Goal: Entertainment & Leisure: Consume media (video, audio)

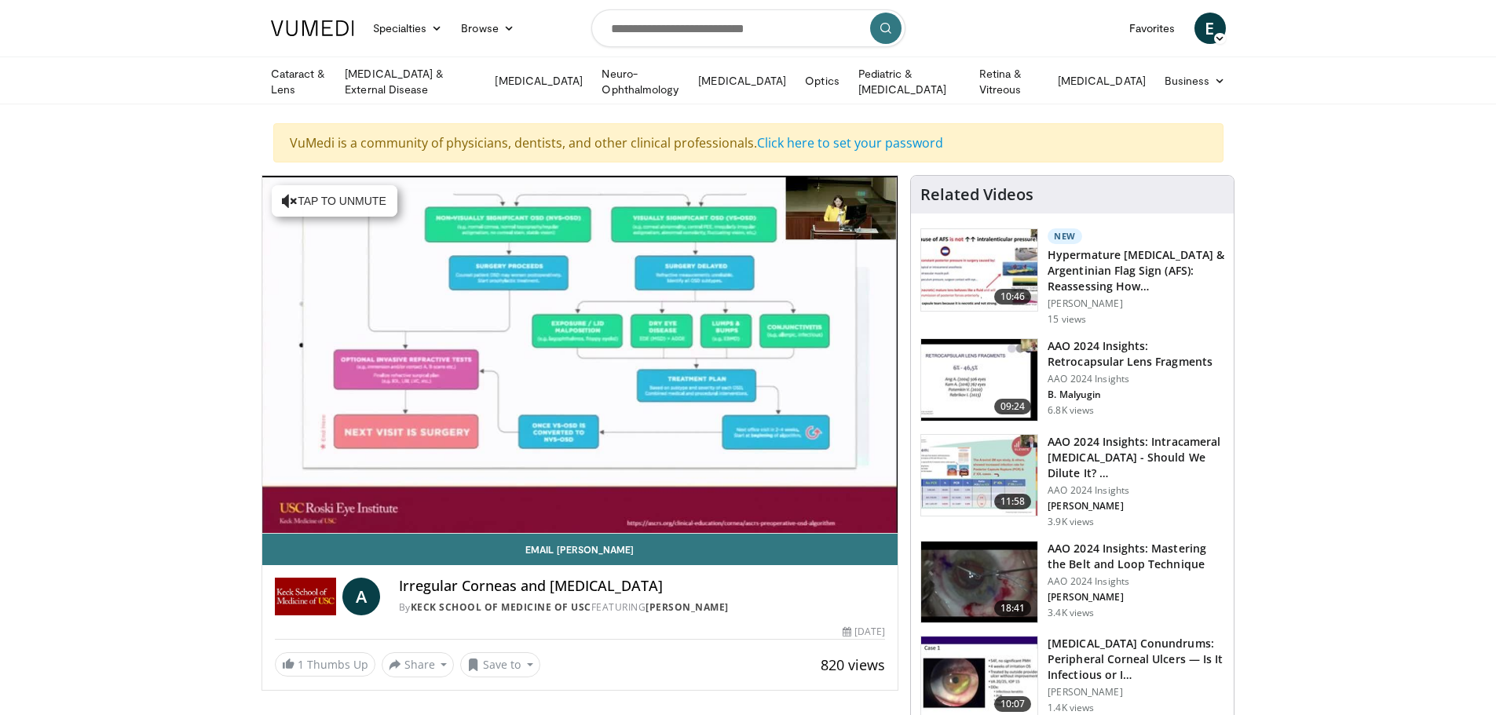
click at [311, 516] on div "10 seconds Tap to unmute" at bounding box center [580, 354] width 636 height 357
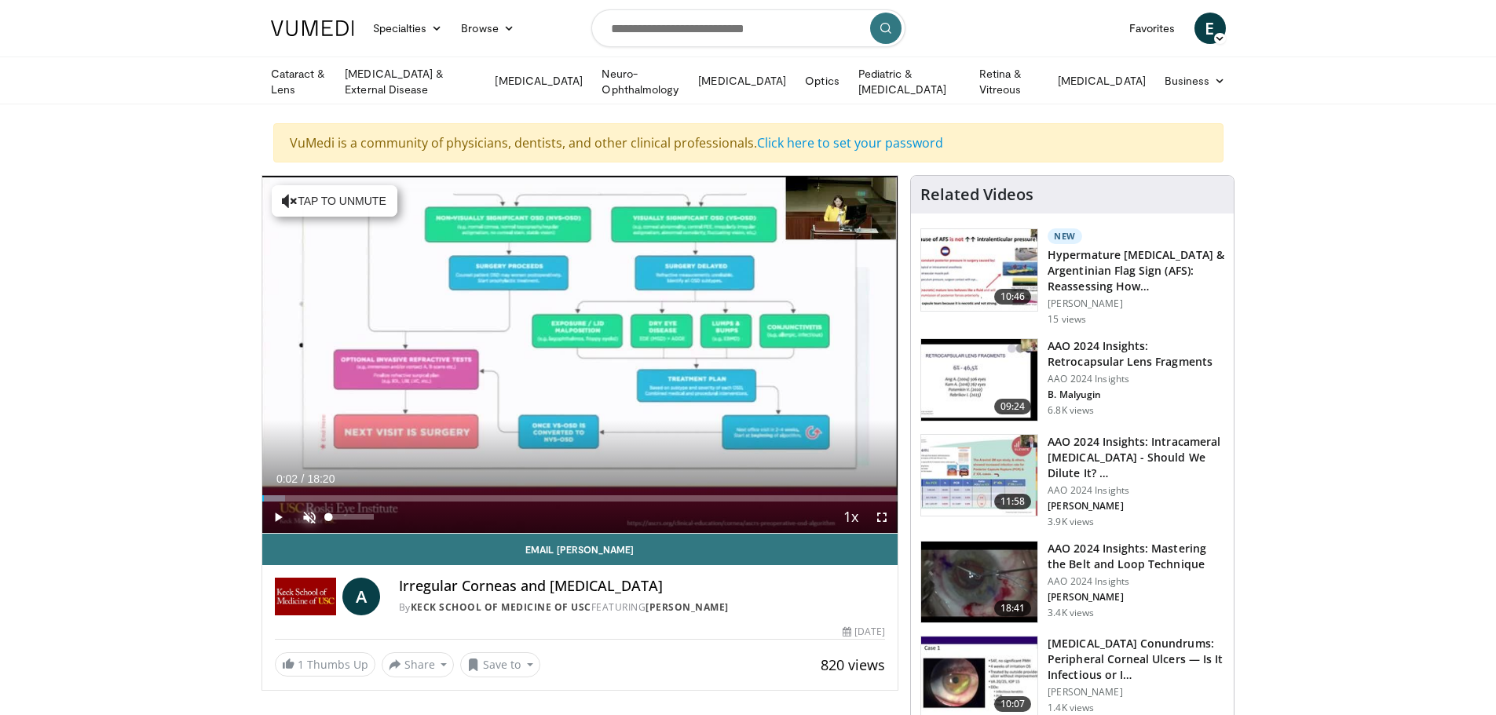
click at [311, 516] on span "Video Player" at bounding box center [309, 517] width 31 height 31
click at [277, 511] on span "Video Player" at bounding box center [277, 517] width 31 height 31
click at [363, 511] on div "77%" at bounding box center [351, 517] width 55 height 31
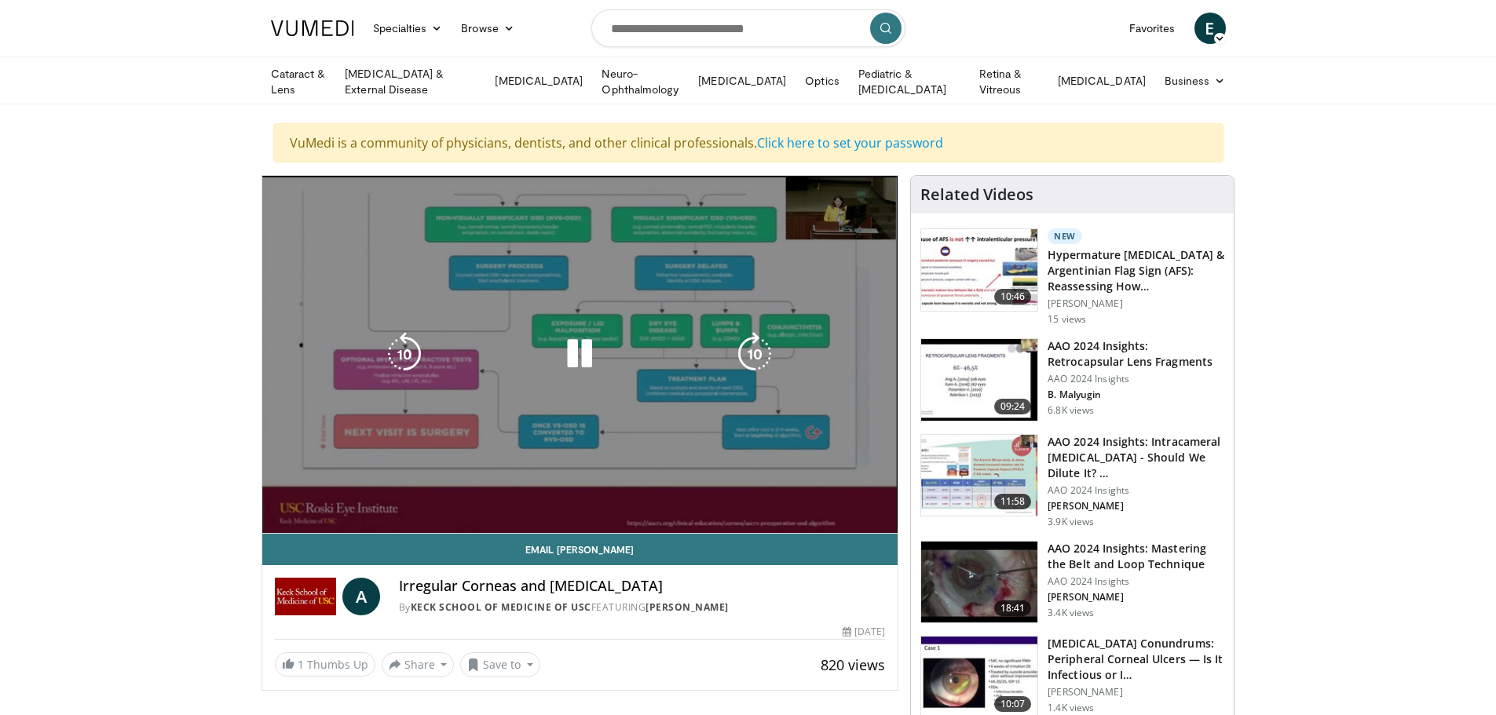
drag, startPoint x: 349, startPoint y: 511, endPoint x: 375, endPoint y: 513, distance: 25.2
click at [374, 546] on div "Volume Level" at bounding box center [351, 548] width 45 height 5
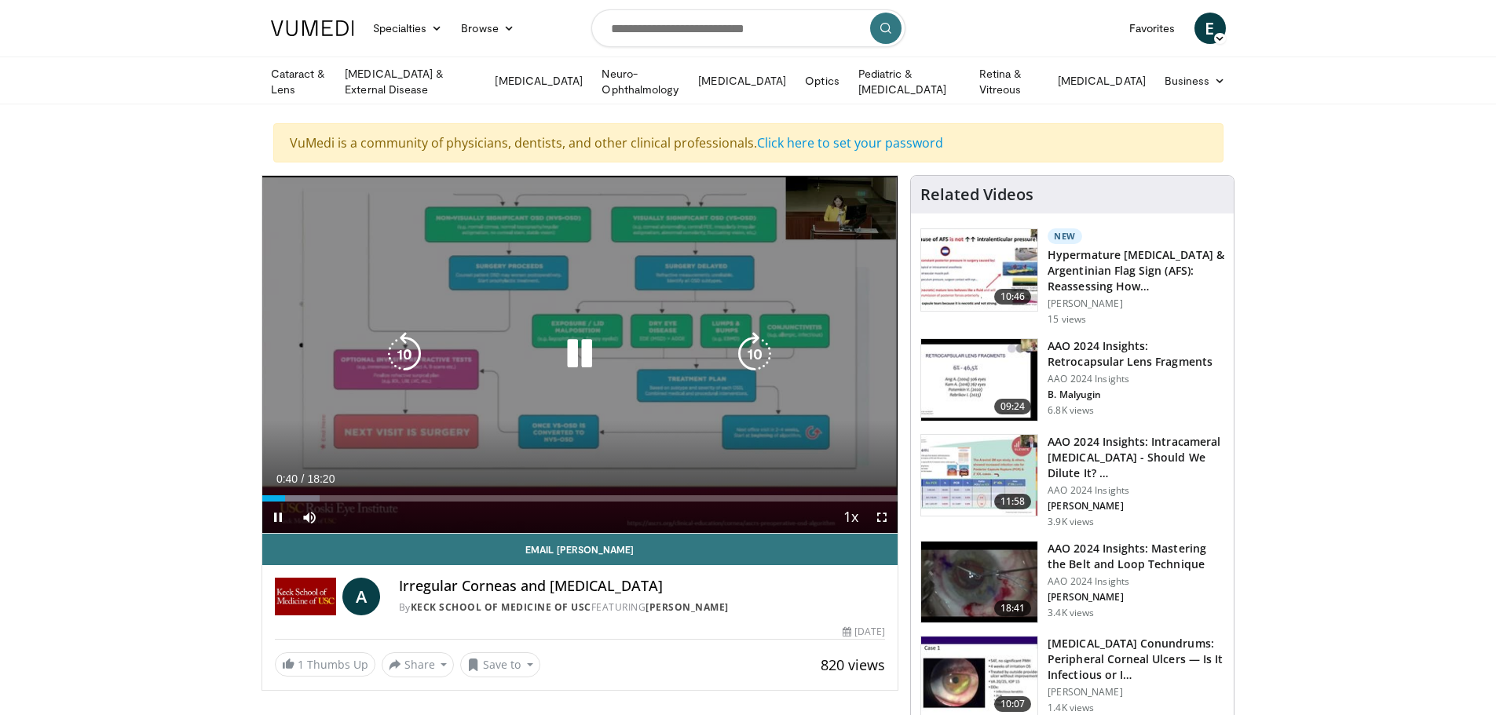
click at [756, 354] on icon "Video Player" at bounding box center [755, 354] width 44 height 44
click at [754, 351] on icon "Video Player" at bounding box center [755, 354] width 44 height 44
click at [585, 359] on icon "Video Player" at bounding box center [580, 354] width 44 height 44
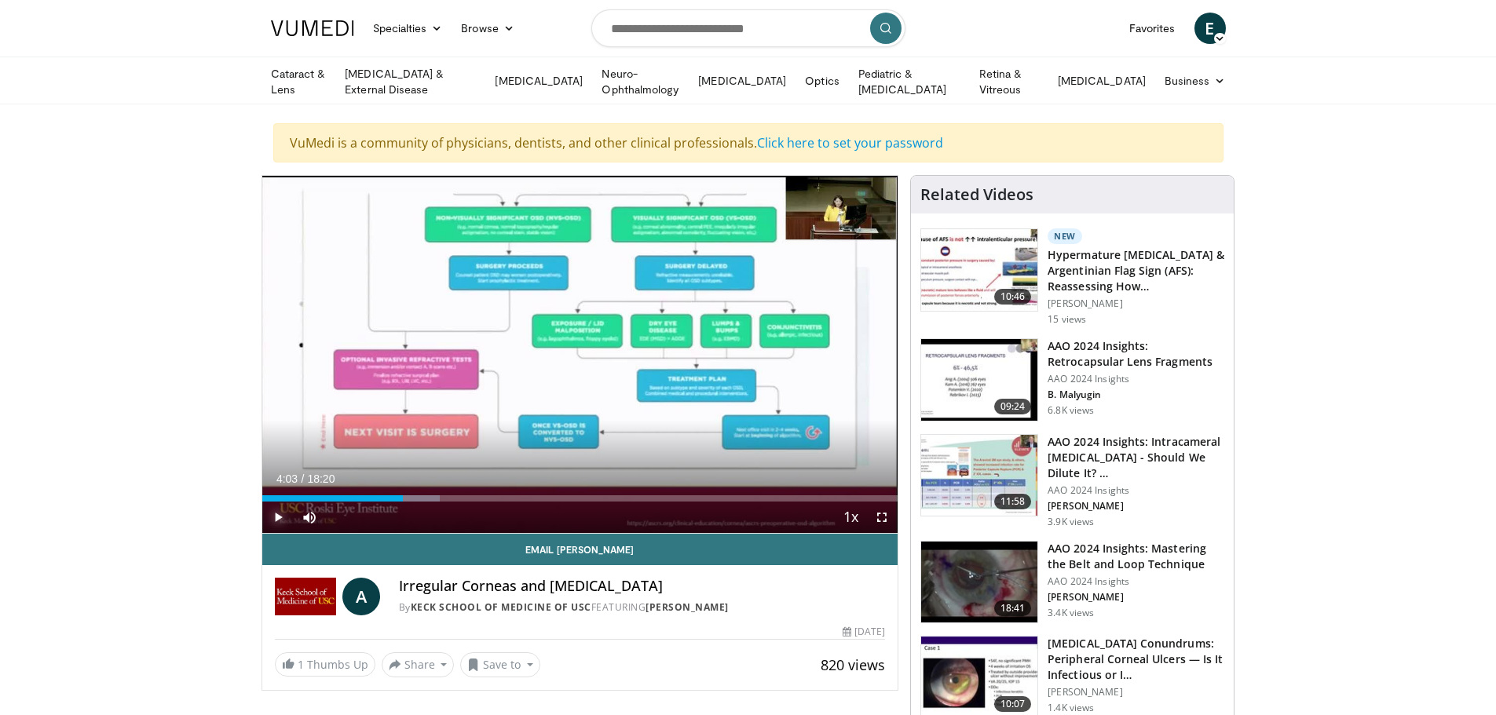
click at [273, 509] on span "Video Player" at bounding box center [277, 517] width 31 height 31
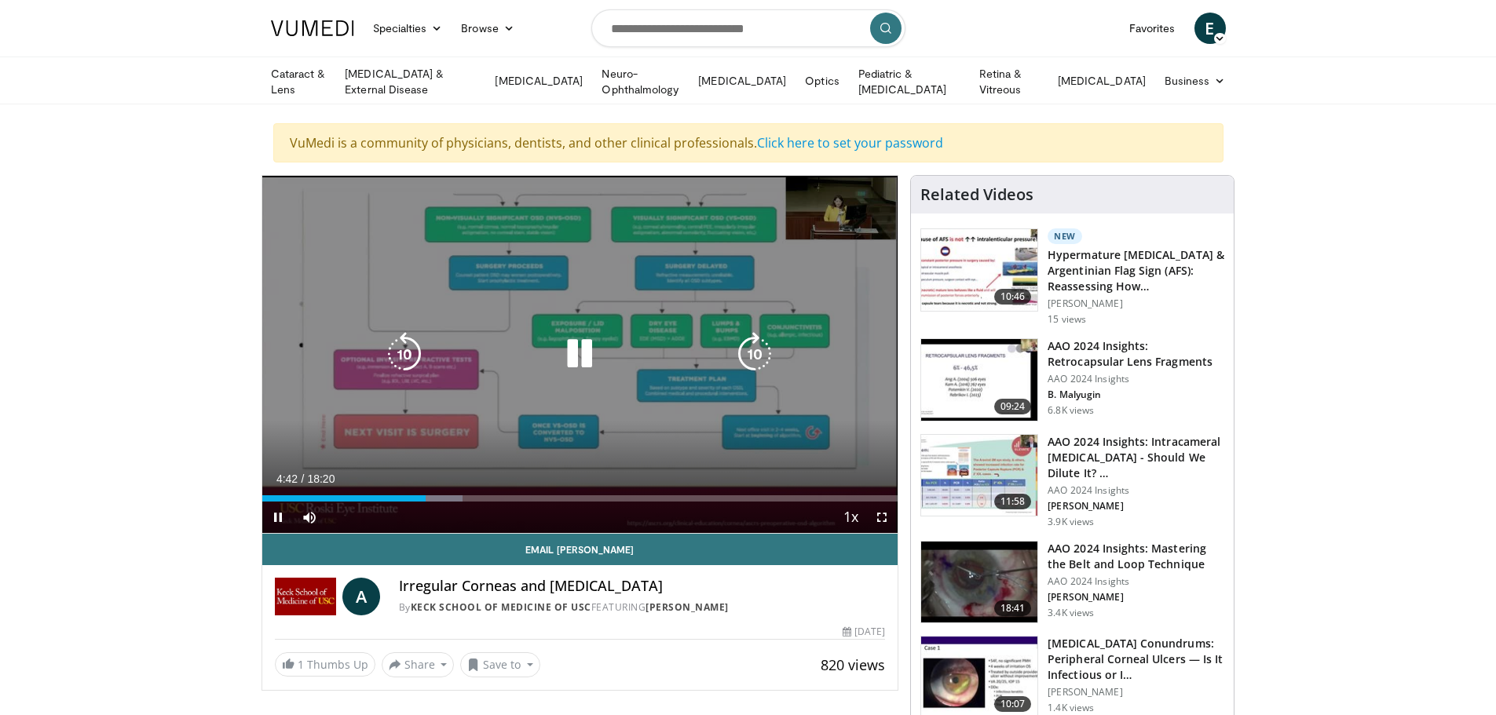
click at [749, 343] on icon "Video Player" at bounding box center [755, 354] width 44 height 44
click at [756, 349] on icon "Video Player" at bounding box center [755, 354] width 44 height 44
click at [752, 343] on icon "Video Player" at bounding box center [755, 354] width 44 height 44
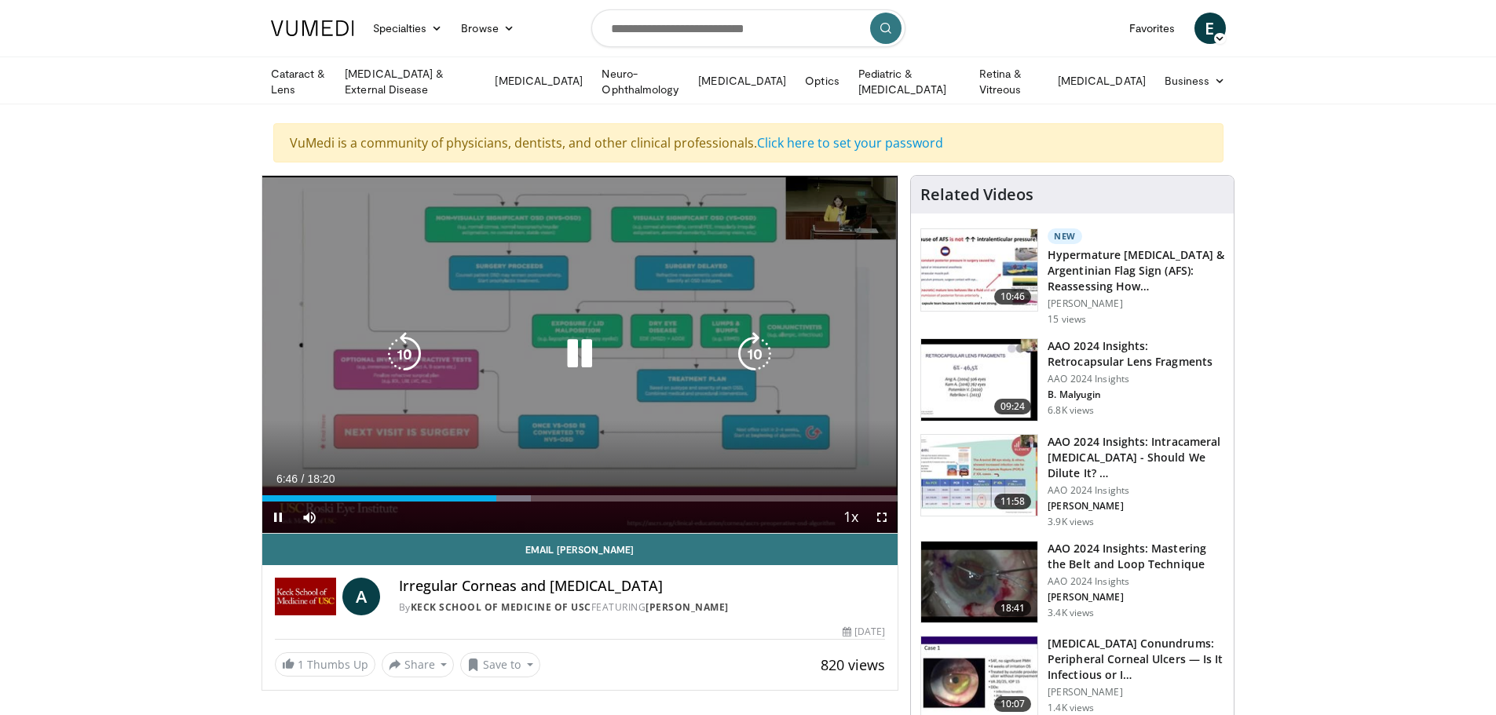
click at [752, 349] on icon "Video Player" at bounding box center [755, 354] width 44 height 44
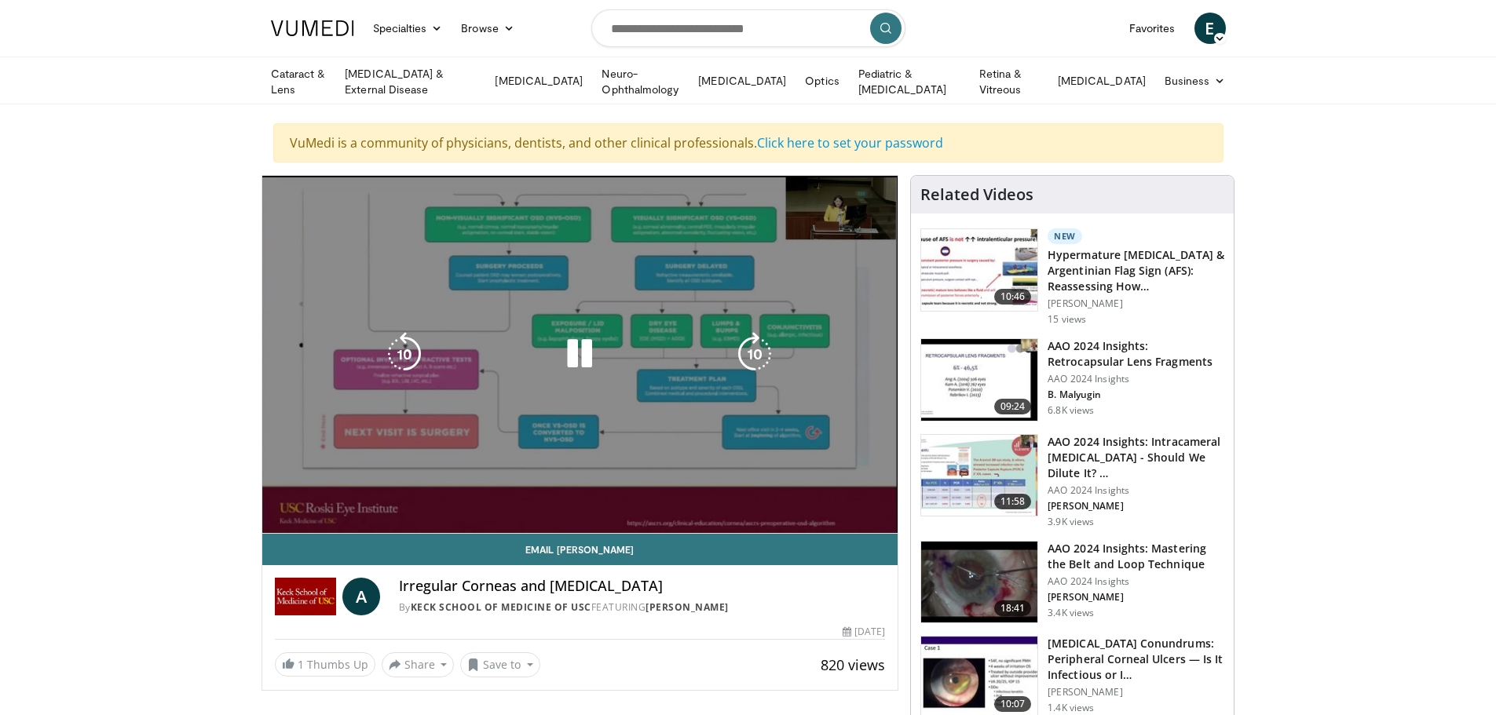
click at [752, 349] on div "10 seconds Tap to unmute" at bounding box center [580, 354] width 636 height 357
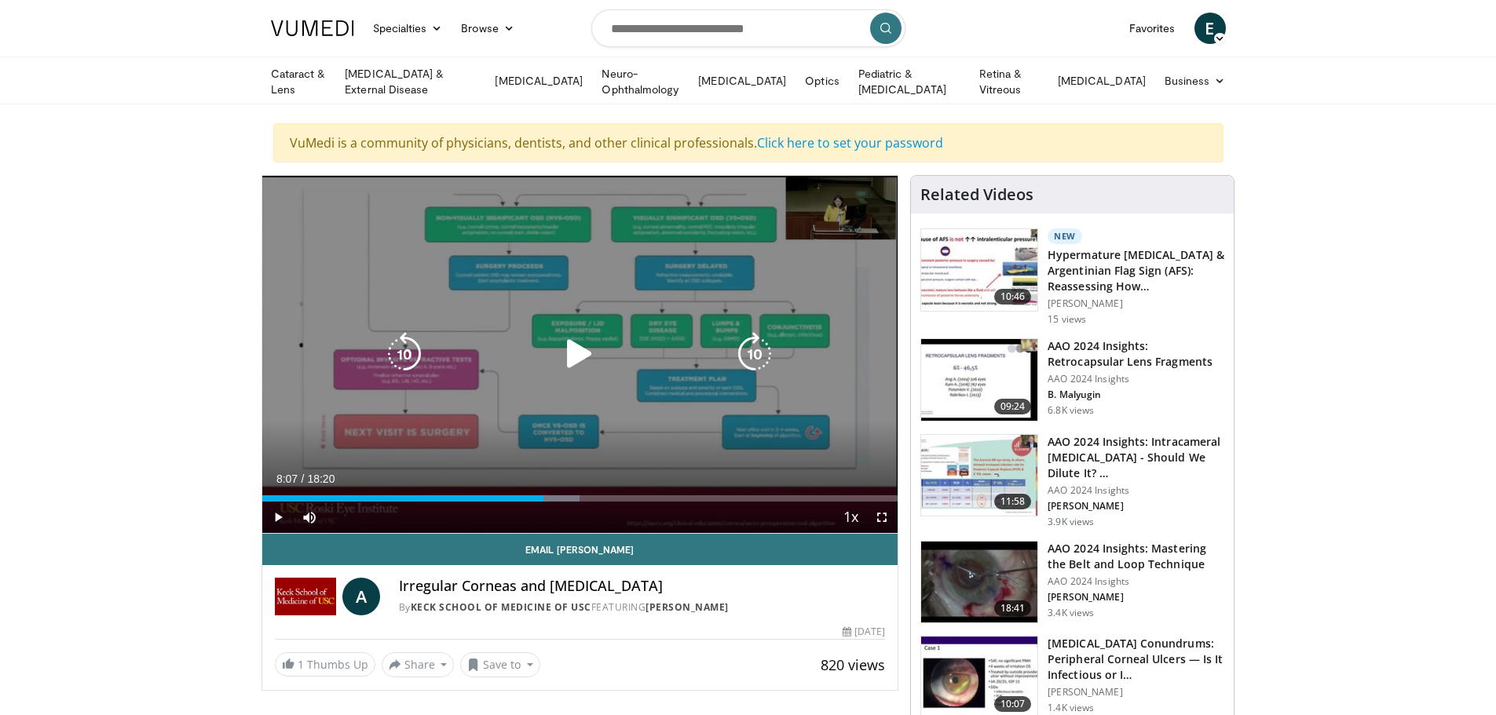
click at [752, 349] on icon "Video Player" at bounding box center [755, 354] width 44 height 44
click at [584, 349] on icon "Video Player" at bounding box center [580, 354] width 44 height 44
click at [759, 348] on icon "Video Player" at bounding box center [755, 354] width 44 height 44
click at [747, 339] on icon "Video Player" at bounding box center [755, 354] width 44 height 44
